Goal: Information Seeking & Learning: Learn about a topic

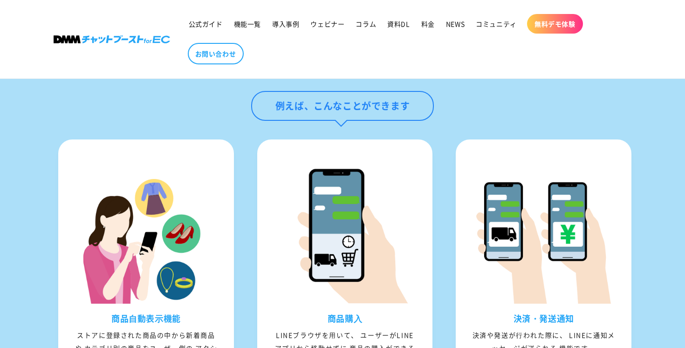
scroll to position [954, 0]
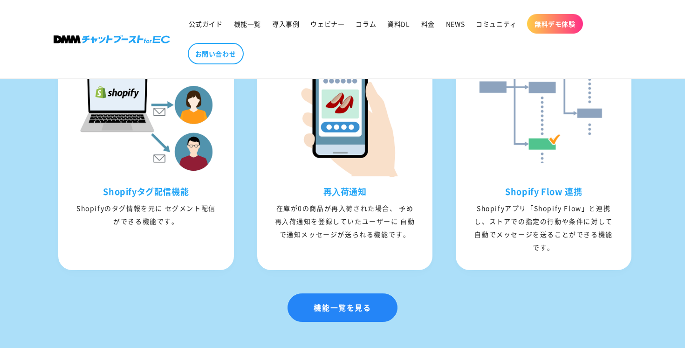
click at [251, 197] on ul "商品⾃動表⽰機能 ストアに登録された商品の中から新着商品や カテゴリ別の商品をユーザー側の アクションによって⾃動で 表⽰することができる機能です。 商品購⼊…" at bounding box center [342, 3] width 596 height 561
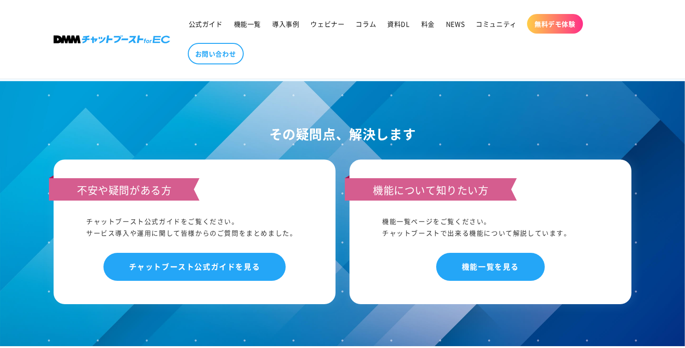
scroll to position [4922, 0]
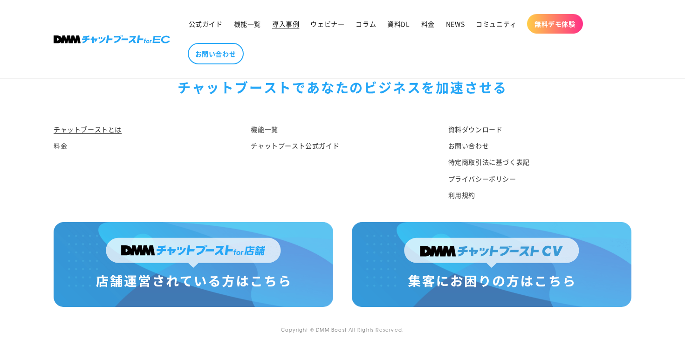
click at [286, 25] on span "導入事例" at bounding box center [285, 24] width 27 height 8
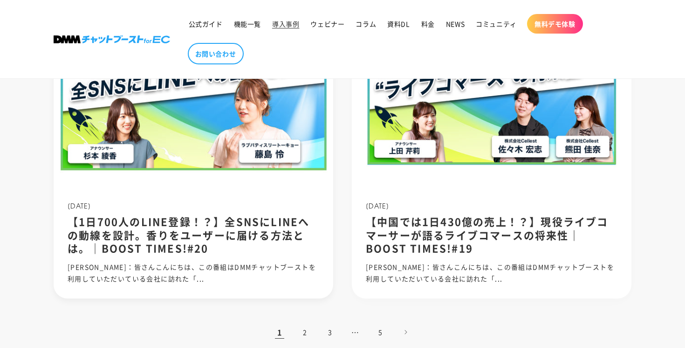
scroll to position [881, 0]
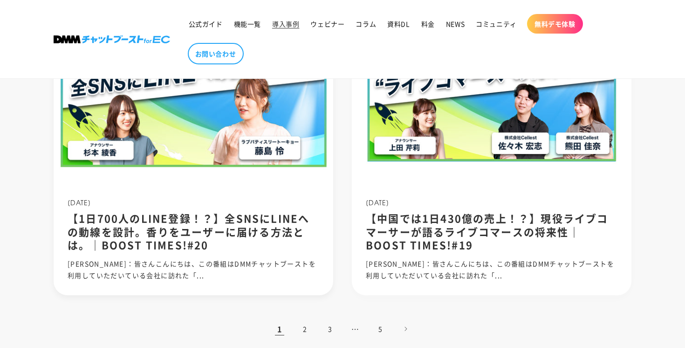
click at [253, 216] on h2 "【1日700人のLINE登録！？】全SNSにLINEへの動線を設計。香りをユーザーに届ける方法とは。｜BOOST TIMES!#20" at bounding box center [194, 231] width 252 height 40
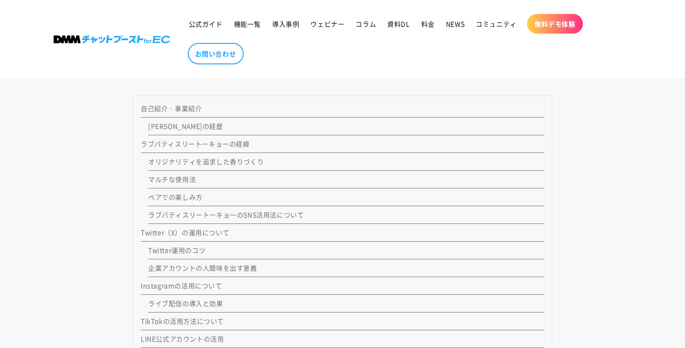
scroll to position [1128, 0]
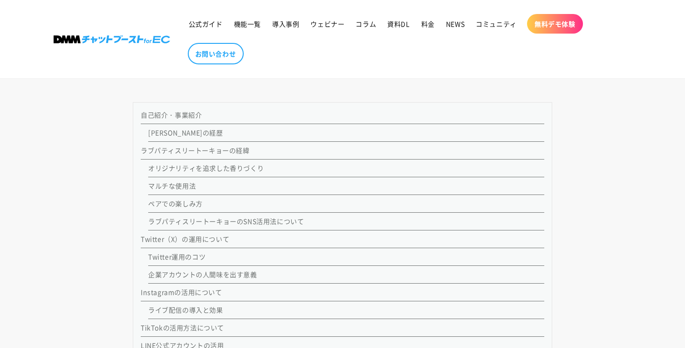
click at [187, 150] on link "ラブパティスリートーキョーの経緯" at bounding box center [195, 149] width 109 height 9
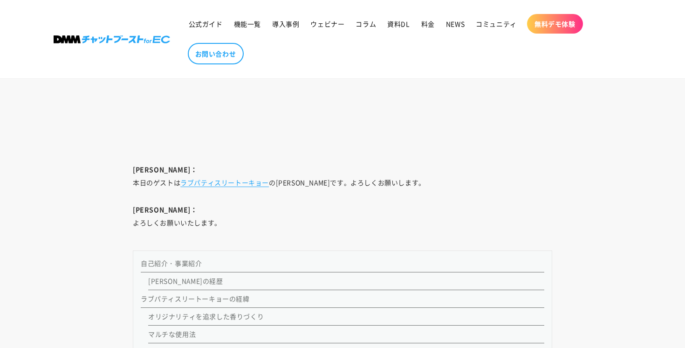
scroll to position [998, 0]
